Goal: Task Accomplishment & Management: Complete application form

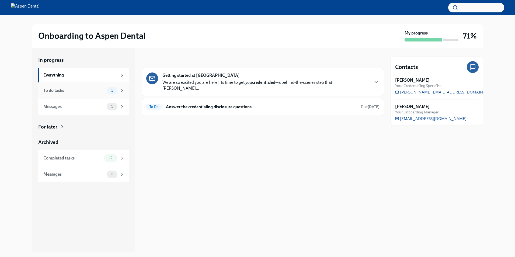
click at [92, 92] on div "To do tasks" at bounding box center [73, 91] width 61 height 6
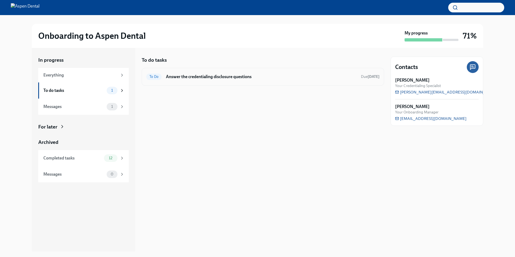
click at [206, 77] on h6 "Answer the credentialing disclosure questions" at bounding box center [261, 77] width 191 height 6
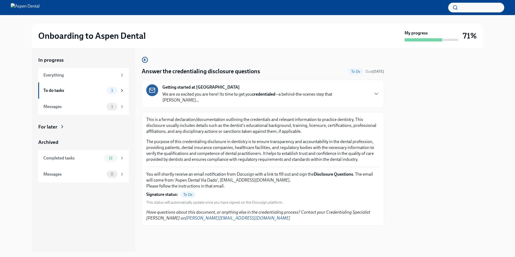
click at [356, 92] on div "Getting started at Aspen Dental We are so excited you are here! Its time to get…" at bounding box center [262, 93] width 233 height 19
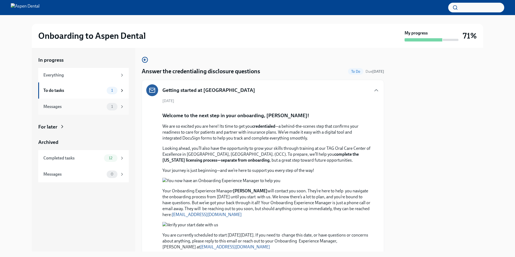
click at [91, 109] on div "Messages" at bounding box center [73, 107] width 61 height 6
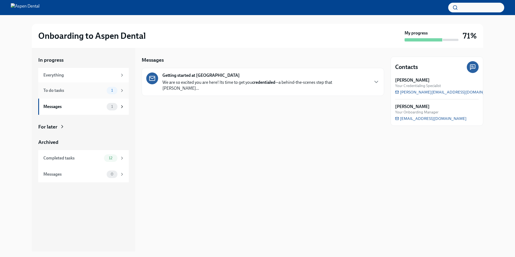
click at [95, 89] on div "To do tasks" at bounding box center [73, 91] width 61 height 6
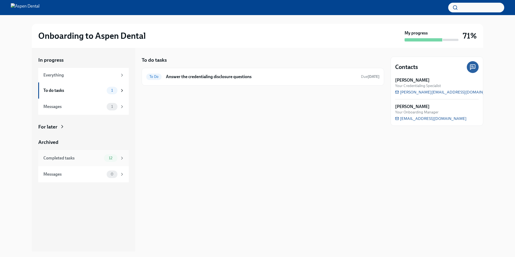
click at [91, 153] on div "Completed tasks 12" at bounding box center [83, 158] width 90 height 16
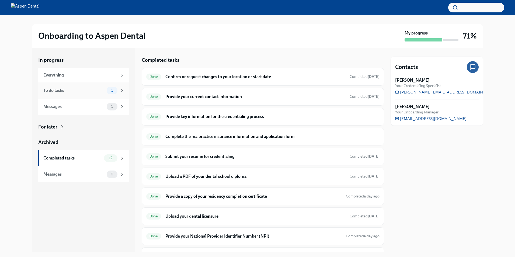
click at [76, 87] on div "To do tasks 1" at bounding box center [83, 91] width 81 height 8
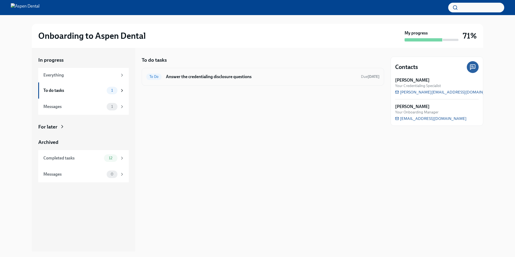
click at [181, 77] on h6 "Answer the credentialing disclosure questions" at bounding box center [261, 77] width 191 height 6
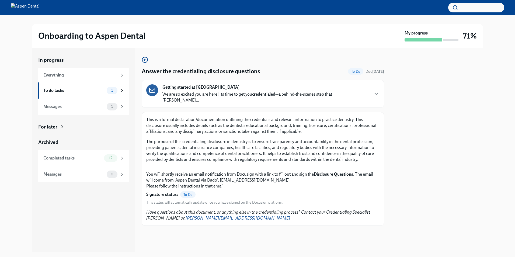
click at [368, 91] on div "Getting started at Aspen Dental We are so excited you are here! Its time to get…" at bounding box center [262, 93] width 233 height 19
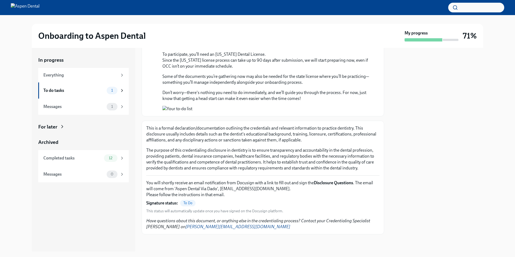
scroll to position [519, 0]
click at [187, 202] on span "To Do" at bounding box center [187, 203] width 15 height 4
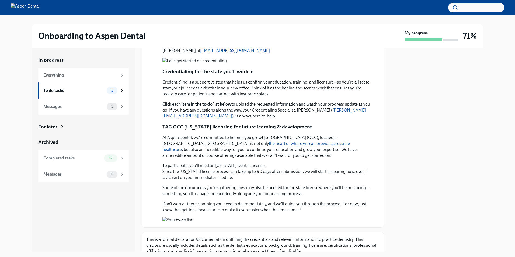
scroll to position [196, 0]
click at [84, 83] on div "To do tasks 1" at bounding box center [83, 90] width 90 height 16
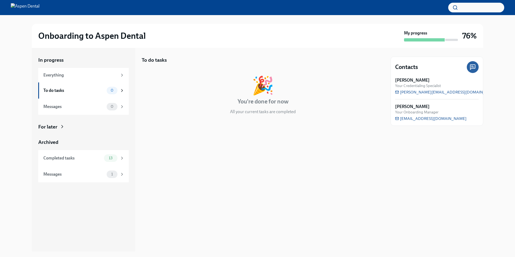
click at [467, 35] on h3 "76%" at bounding box center [469, 36] width 15 height 10
click at [472, 36] on h3 "76%" at bounding box center [469, 36] width 15 height 10
click at [116, 73] on div "Everything" at bounding box center [80, 75] width 74 height 6
